Goal: Information Seeking & Learning: Learn about a topic

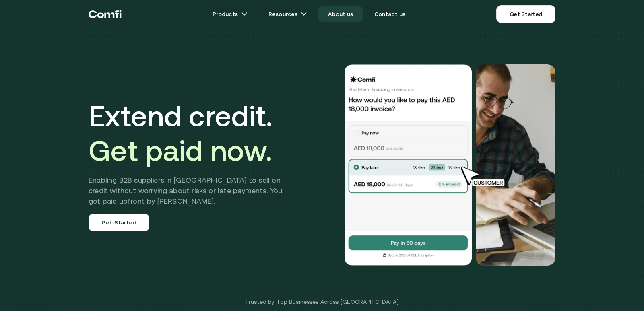
click at [343, 15] on link "About us" at bounding box center [341, 14] width 44 height 16
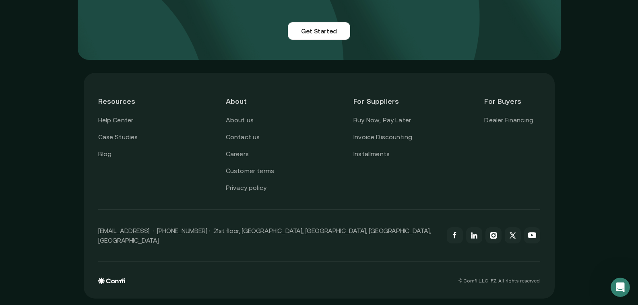
scroll to position [2021, 0]
click at [242, 159] on link "Careers" at bounding box center [237, 154] width 23 height 10
click at [239, 126] on link "About us" at bounding box center [240, 120] width 28 height 10
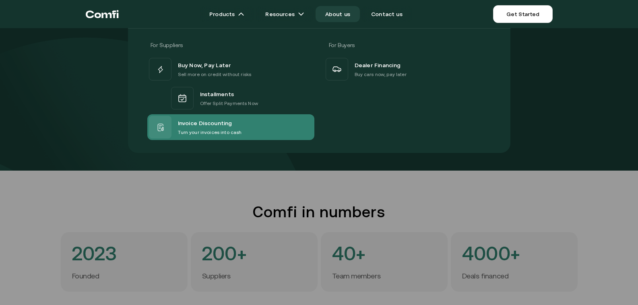
click at [216, 121] on span "Invoice Discounting" at bounding box center [205, 123] width 54 height 10
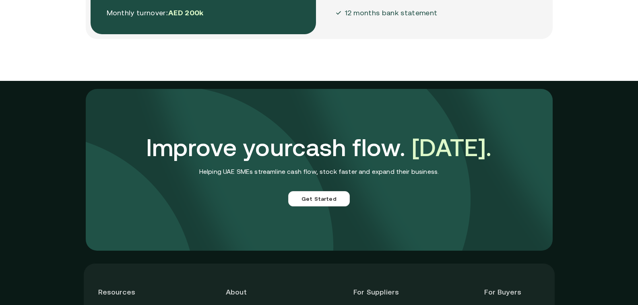
scroll to position [2322, 0]
